Goal: Information Seeking & Learning: Check status

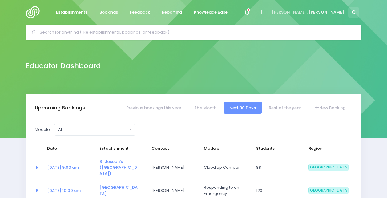
select select "5"
click at [254, 14] on div at bounding box center [247, 13] width 14 height 14
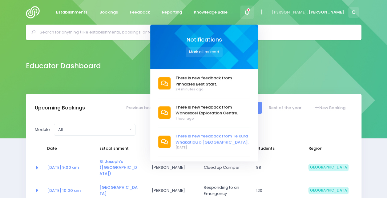
click at [234, 136] on span "There is new feedback from Te Kura Whakatipu o [GEOGRAPHIC_DATA]." at bounding box center [212, 139] width 74 height 12
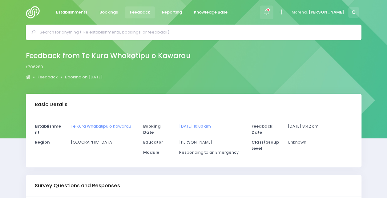
click at [274, 7] on div at bounding box center [267, 13] width 14 height 14
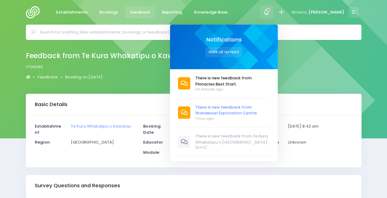
click at [228, 108] on span "There is new feedback from Wanaexcel Exploration Centre." at bounding box center [232, 110] width 74 height 12
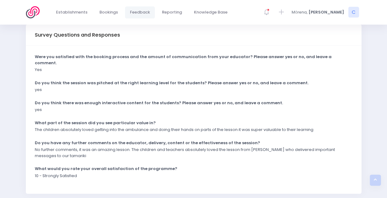
scroll to position [149, 0]
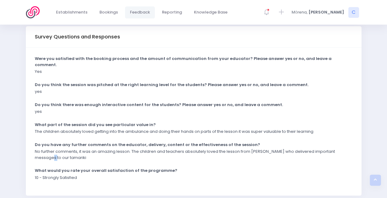
drag, startPoint x: 40, startPoint y: 145, endPoint x: 45, endPoint y: 152, distance: 9.3
click at [45, 152] on div "No further comments, it was an amazing lesson. The children and teachers absolu…" at bounding box center [190, 157] width 318 height 16
click at [63, 151] on div "No further comments, it was an amazing lesson. The children and teachers absolu…" at bounding box center [190, 157] width 318 height 16
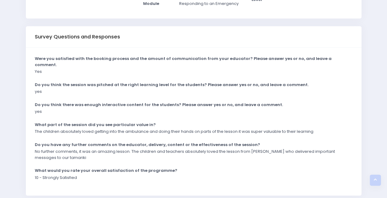
scroll to position [0, 0]
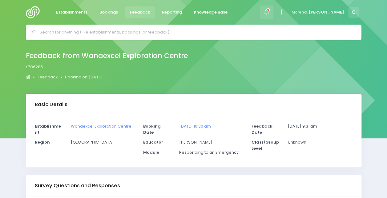
click at [267, 13] on span at bounding box center [266, 12] width 1 height 1
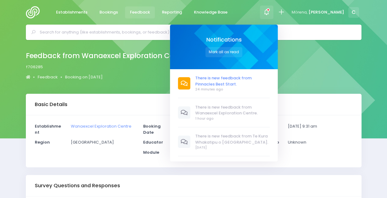
click at [237, 78] on span "There is new feedback from Pinnacles Best Start." at bounding box center [232, 81] width 74 height 12
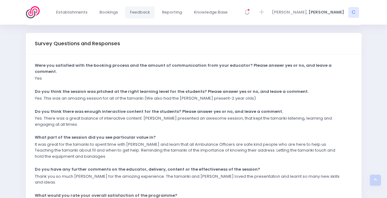
scroll to position [142, 0]
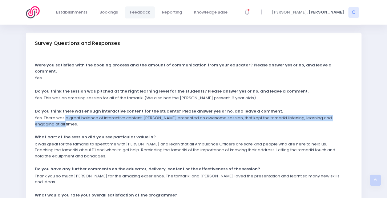
drag, startPoint x: 64, startPoint y: 108, endPoint x: 70, endPoint y: 118, distance: 11.6
click at [70, 118] on div "Yes. There was a great balance of interactive content. [PERSON_NAME] presented …" at bounding box center [190, 123] width 318 height 16
click at [70, 118] on div "Yes. There was a great balance of interactive content. Charlie presented an awe…" at bounding box center [190, 123] width 318 height 16
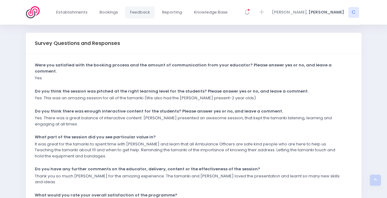
click at [52, 145] on p "It was great for the tamariki to spent time with Charlie and learn that all Amb…" at bounding box center [190, 150] width 310 height 18
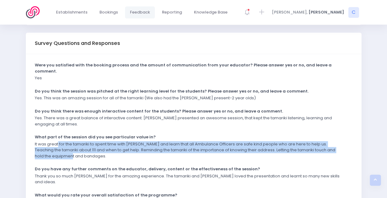
drag, startPoint x: 58, startPoint y: 134, endPoint x: 68, endPoint y: 148, distance: 16.6
click at [68, 148] on p "It was great for the tamariki to spent time with Charlie and learn that all Amb…" at bounding box center [190, 150] width 310 height 18
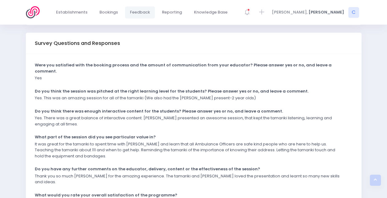
click at [142, 145] on p "It was great for the tamariki to spent time with Charlie and learn that all Amb…" at bounding box center [190, 150] width 310 height 18
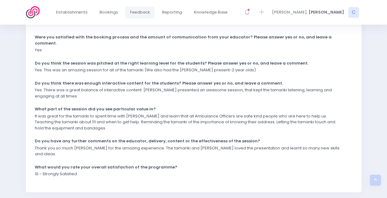
scroll to position [176, 0]
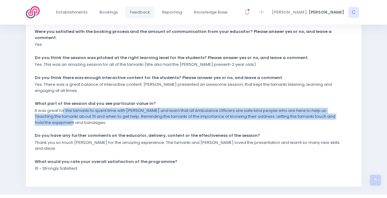
drag, startPoint x: 63, startPoint y: 102, endPoint x: 67, endPoint y: 116, distance: 14.6
click at [67, 116] on div "It was great for the tamariki to spent time with Charlie and learn that all Amb…" at bounding box center [190, 119] width 318 height 22
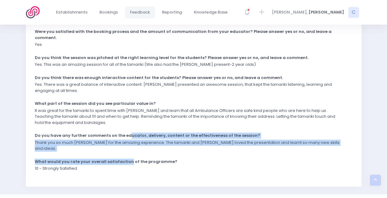
drag, startPoint x: 127, startPoint y: 129, endPoint x: 127, endPoint y: 144, distance: 14.8
click at [127, 144] on div "Were you satisfied with the booking process and the amount of communication fro…" at bounding box center [193, 104] width 335 height 166
click at [127, 159] on strong "What would you rate your overall satisfaction of the programme?" at bounding box center [106, 162] width 142 height 6
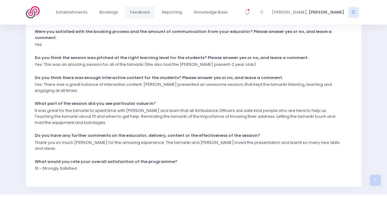
click at [108, 166] on div "10 - Strongly Satisfied" at bounding box center [190, 171] width 318 height 10
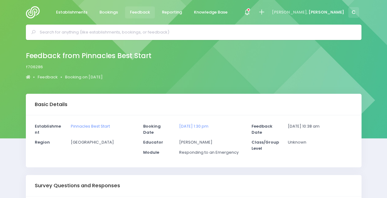
click at [140, 14] on span "Feedback" at bounding box center [140, 12] width 20 height 6
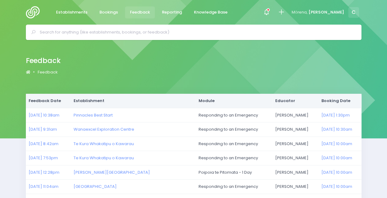
click at [270, 10] on icon at bounding box center [266, 12] width 7 height 7
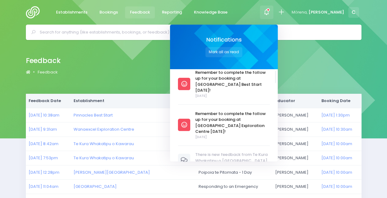
scroll to position [93, 0]
click at [144, 71] on div "Feedback Feedback" at bounding box center [193, 66] width 351 height 22
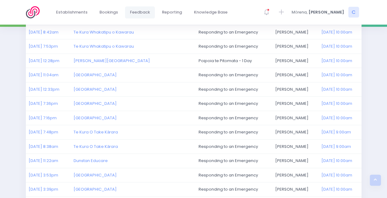
scroll to position [0, 0]
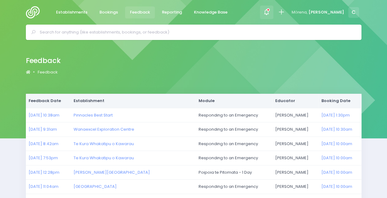
click at [270, 10] on icon at bounding box center [267, 9] width 3 height 3
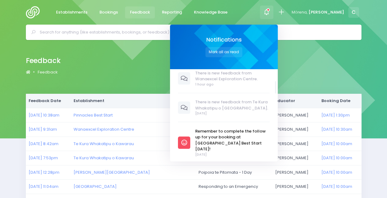
scroll to position [63, 0]
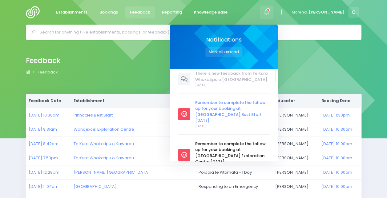
click at [244, 107] on span "Remember to complete the follow up for your booking at [GEOGRAPHIC_DATA] Best S…" at bounding box center [232, 112] width 74 height 24
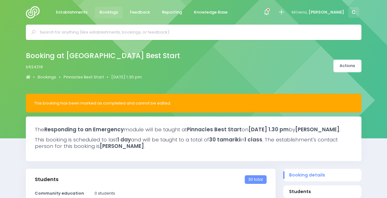
select select "5"
